Goal: Navigation & Orientation: Understand site structure

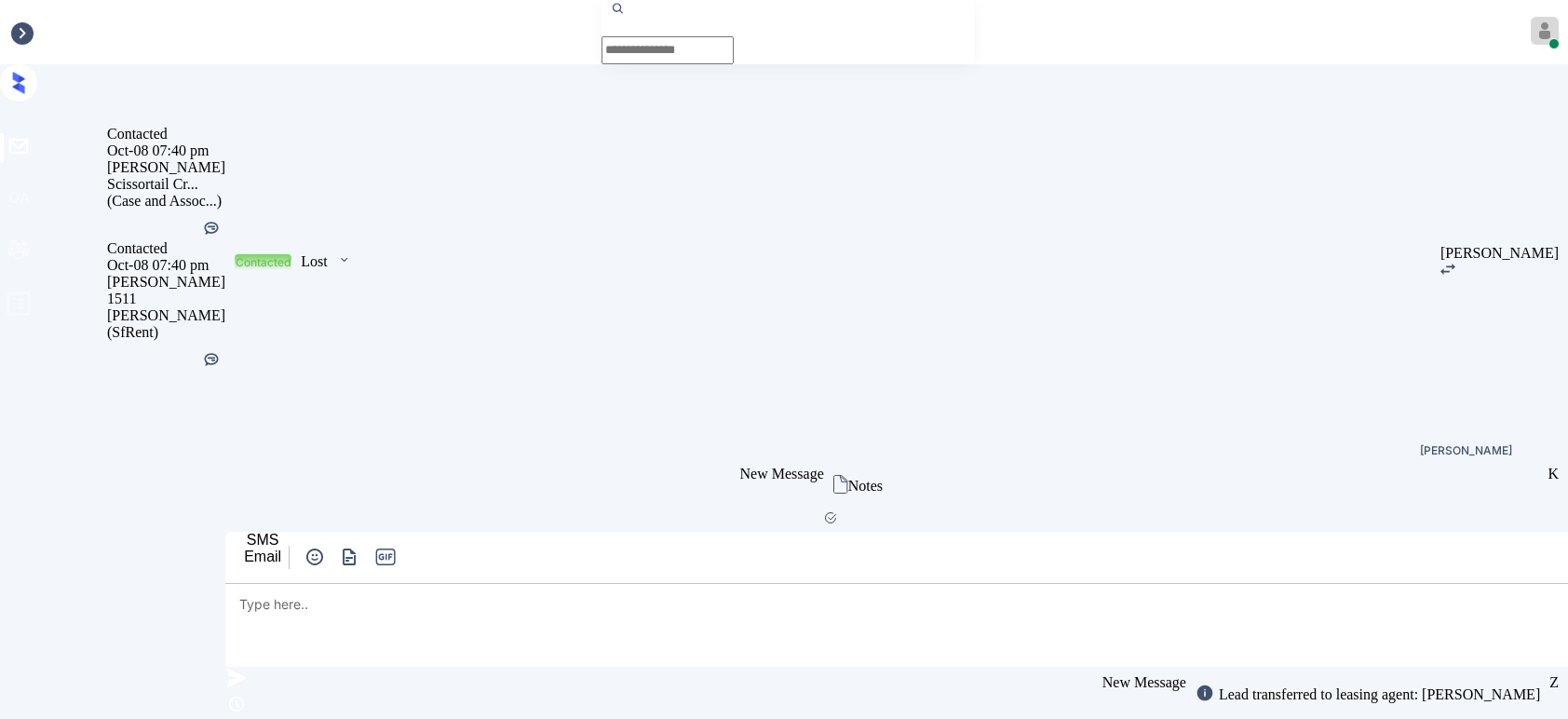
scroll to position [4481, 0]
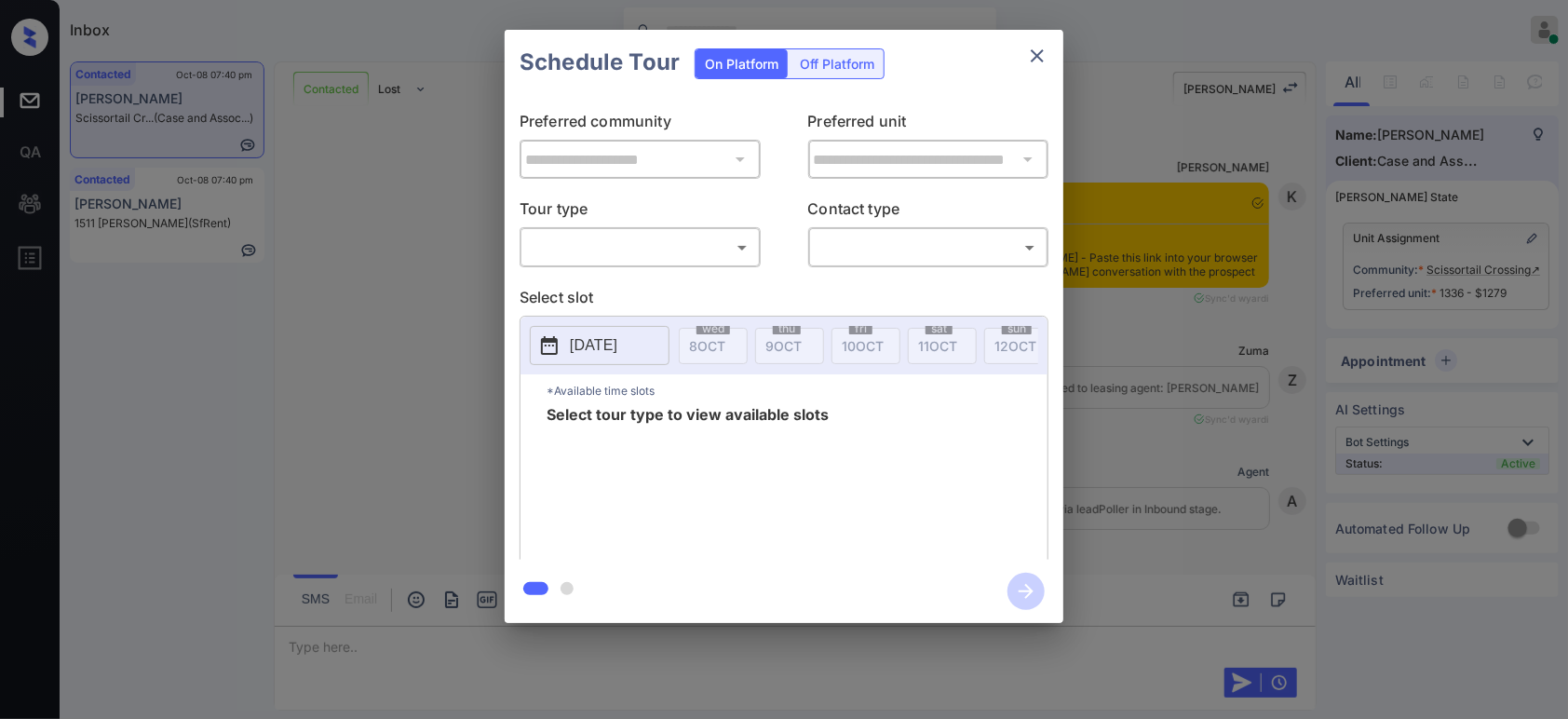
scroll to position [4481, 0]
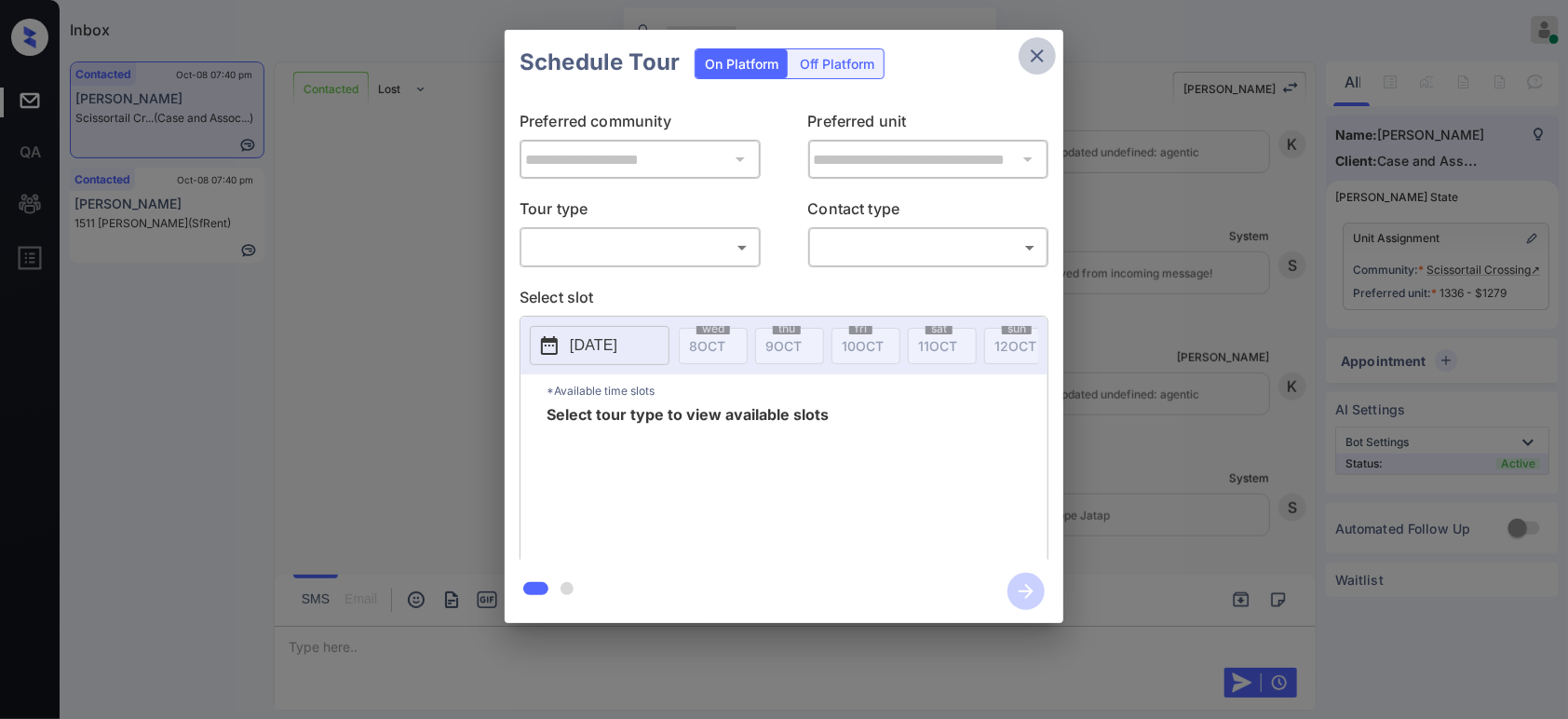
click at [1039, 57] on icon "close" at bounding box center [1037, 56] width 13 height 13
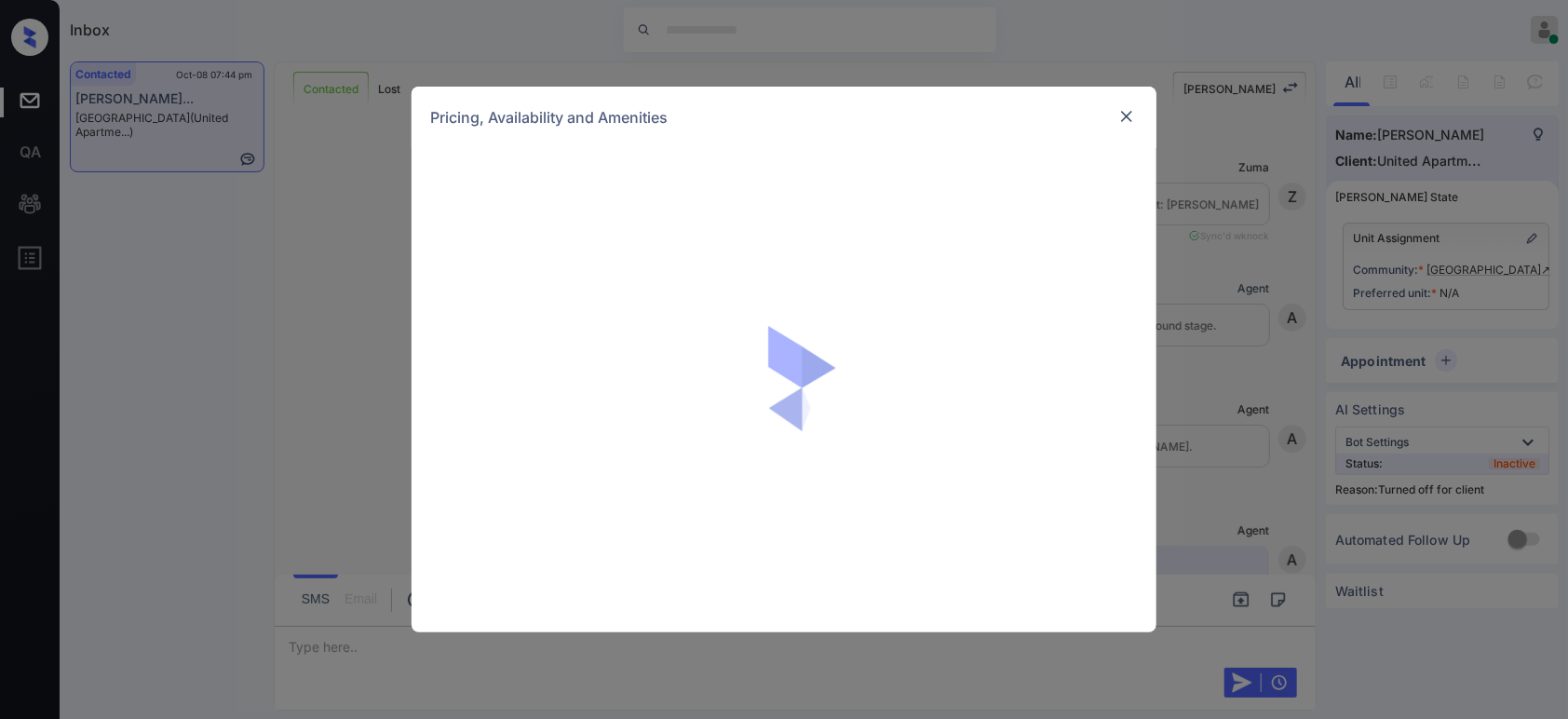
scroll to position [1587, 0]
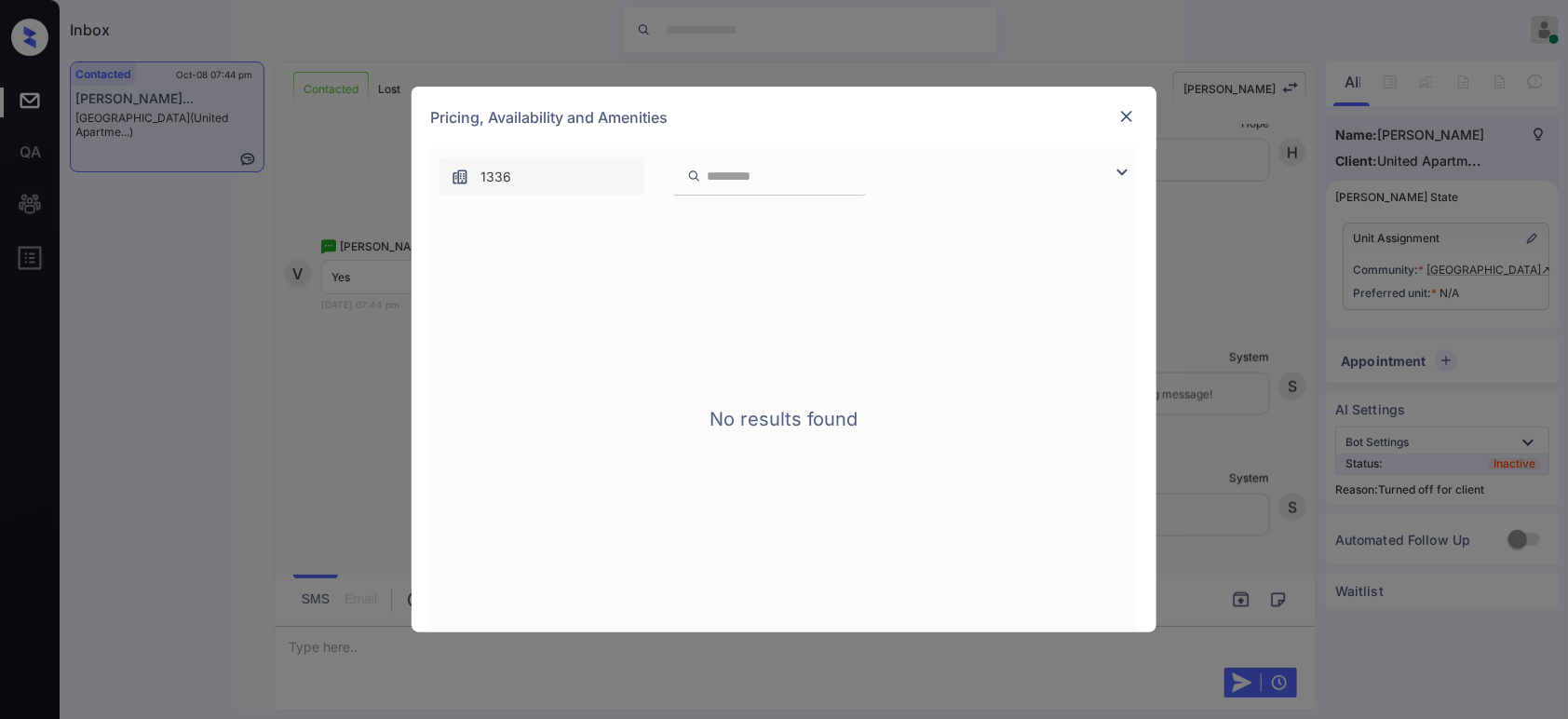
click at [1129, 114] on img at bounding box center [1127, 116] width 19 height 19
